Goal: Task Accomplishment & Management: Use online tool/utility

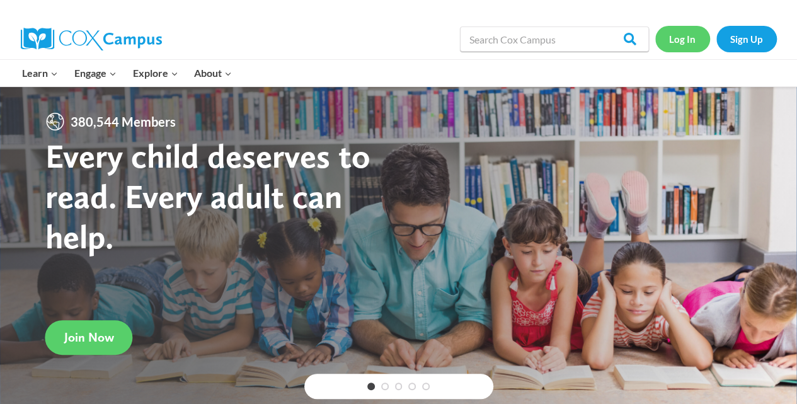
click at [676, 41] on link "Log In" at bounding box center [682, 39] width 55 height 26
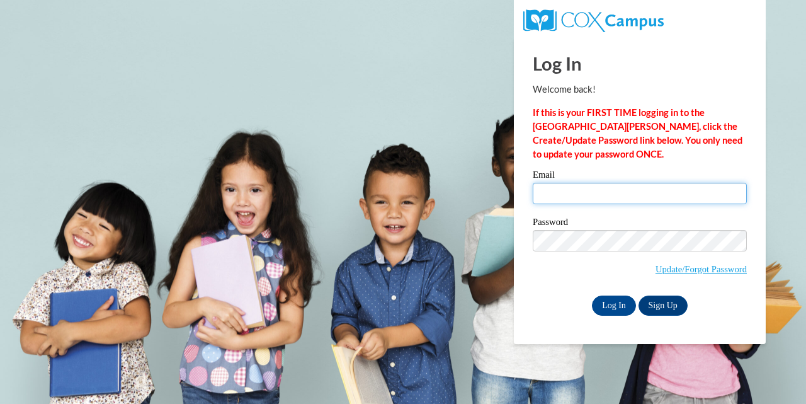
click at [573, 196] on input "Email" at bounding box center [640, 193] width 214 height 21
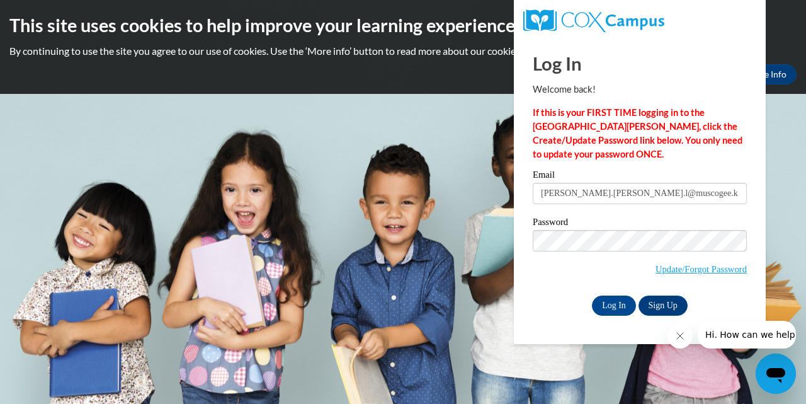
type input "[PERSON_NAME][EMAIL_ADDRESS][PERSON_NAME][DOMAIN_NAME]"
click at [458, 239] on body "This site uses cookies to help improve your learning experience. By continuing …" at bounding box center [403, 202] width 806 height 404
click at [613, 307] on input "Log In" at bounding box center [614, 305] width 44 height 20
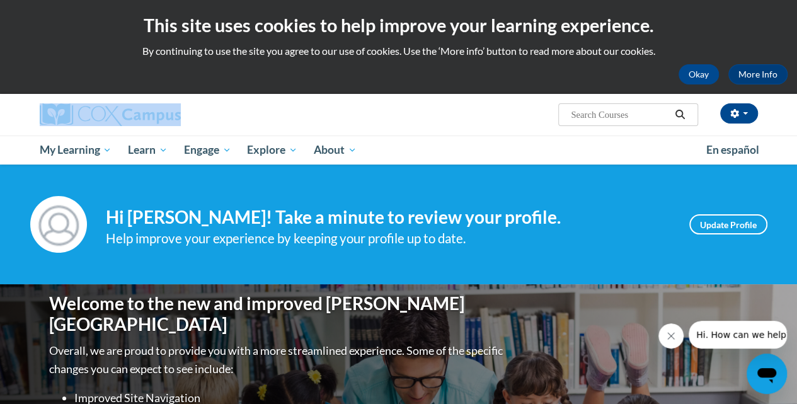
drag, startPoint x: 792, startPoint y: 83, endPoint x: 792, endPoint y: 132, distance: 48.5
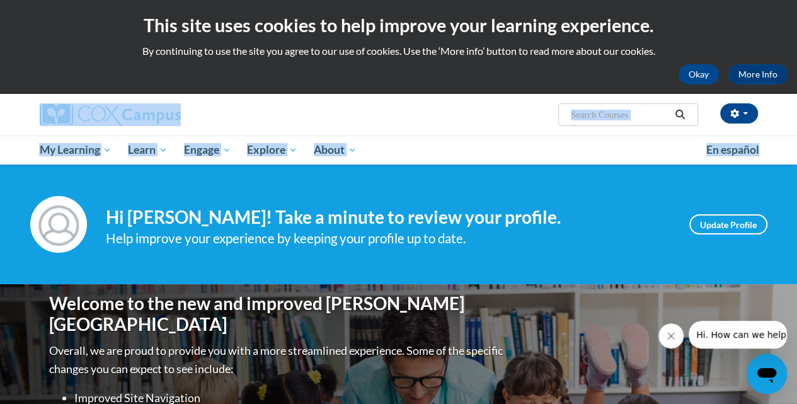
drag, startPoint x: 795, startPoint y: 75, endPoint x: 802, endPoint y: 161, distance: 85.9
click at [796, 161] on html "This site uses cookies to help improve your learning experience. By continuing …" at bounding box center [398, 202] width 797 height 404
click at [661, 333] on button "Close message from company" at bounding box center [670, 335] width 25 height 25
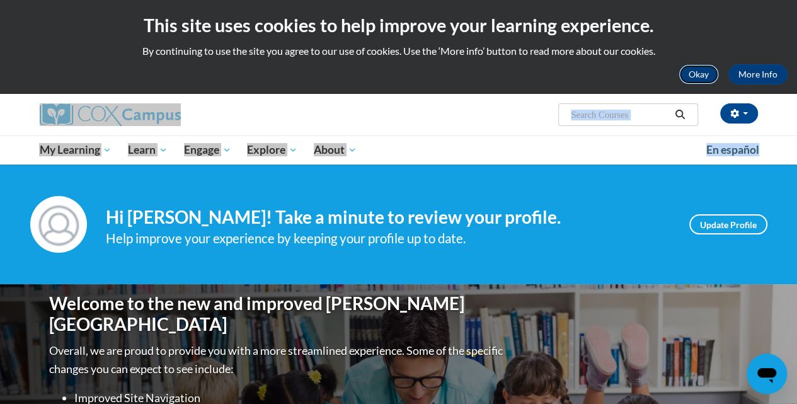
click at [693, 76] on button "Okay" at bounding box center [698, 74] width 40 height 20
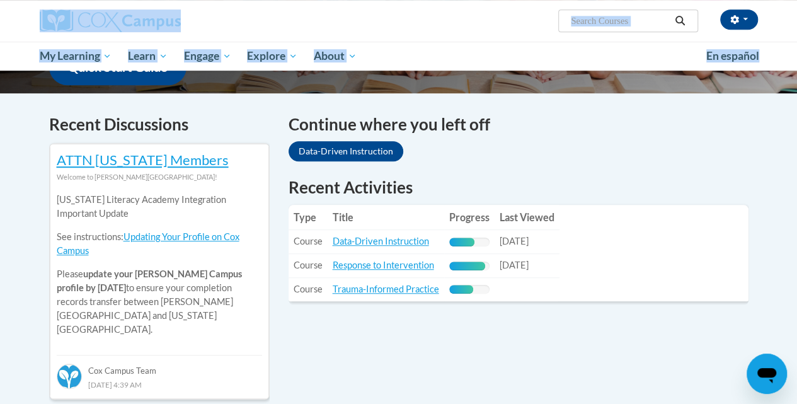
scroll to position [338, 0]
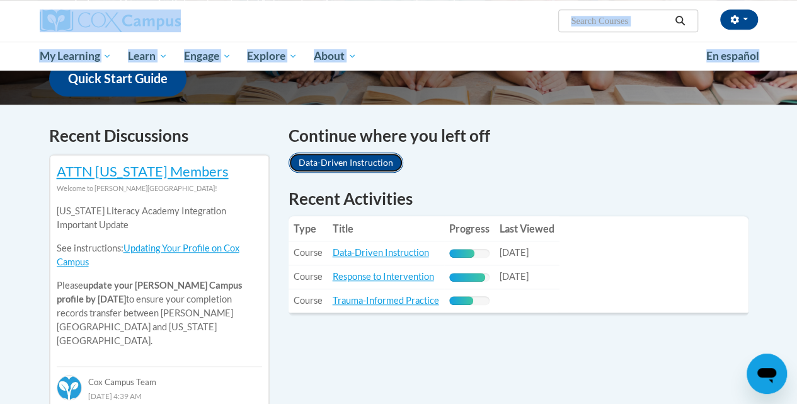
click at [324, 159] on link "Data-Driven Instruction" at bounding box center [345, 162] width 115 height 20
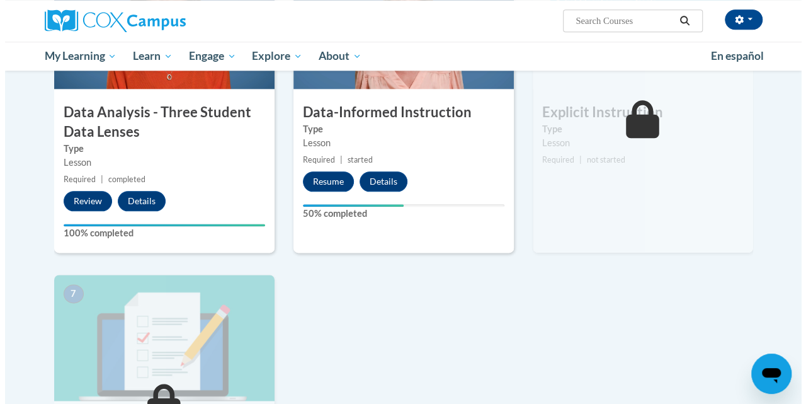
scroll to position [680, 0]
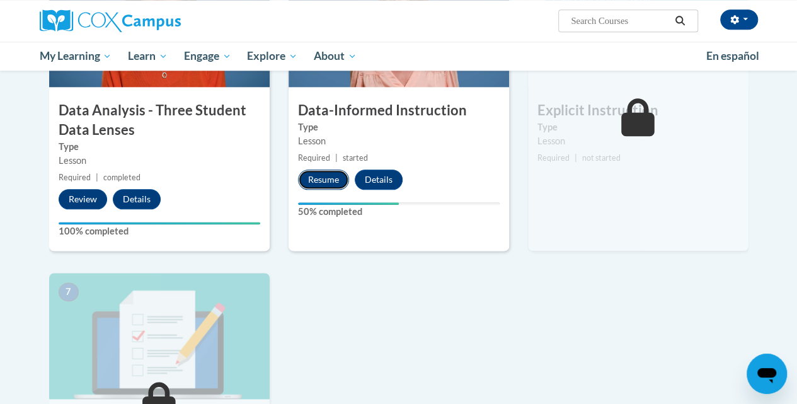
click at [315, 185] on button "Resume" at bounding box center [323, 179] width 51 height 20
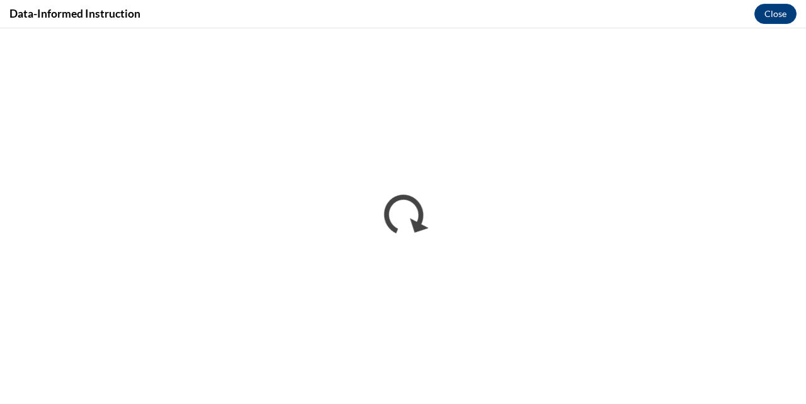
scroll to position [0, 0]
